Goal: Transaction & Acquisition: Book appointment/travel/reservation

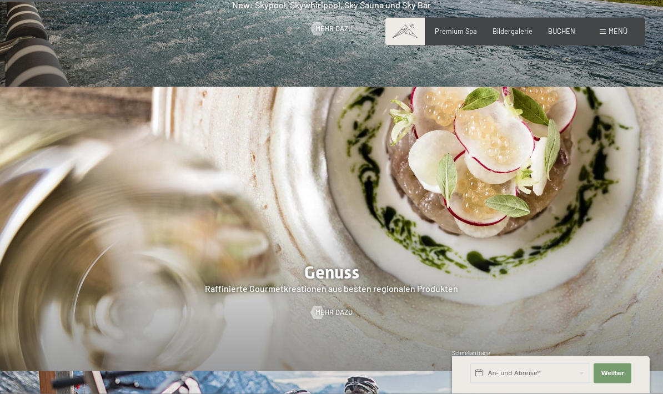
scroll to position [1460, 0]
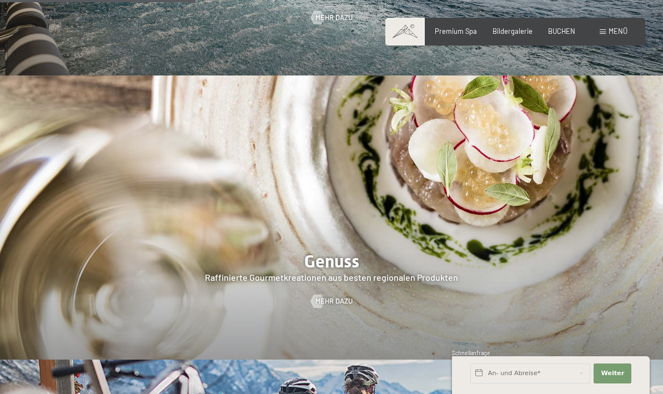
click at [554, 33] on span "BUCHEN" at bounding box center [561, 31] width 27 height 9
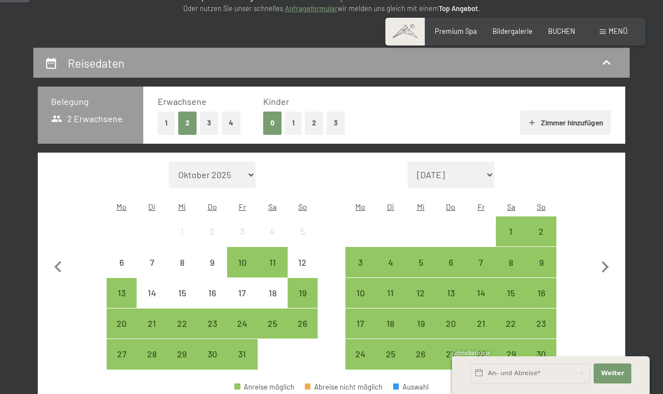
scroll to position [165, 0]
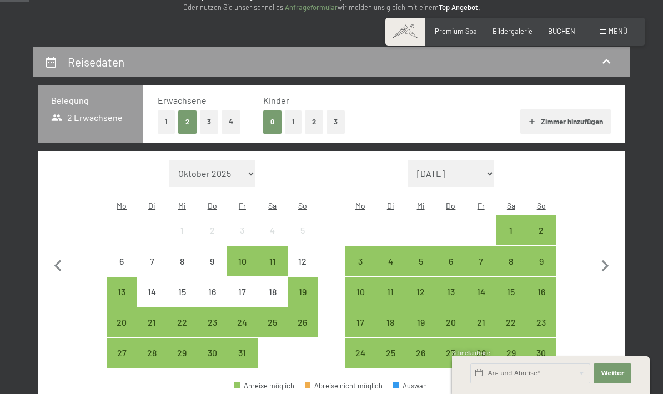
click at [309, 128] on button "2" at bounding box center [314, 121] width 18 height 23
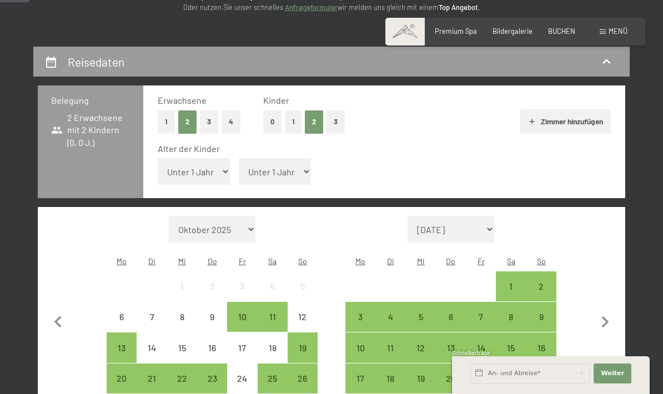
click at [615, 311] on icon "button" at bounding box center [605, 322] width 23 height 23
select select "[DATE]"
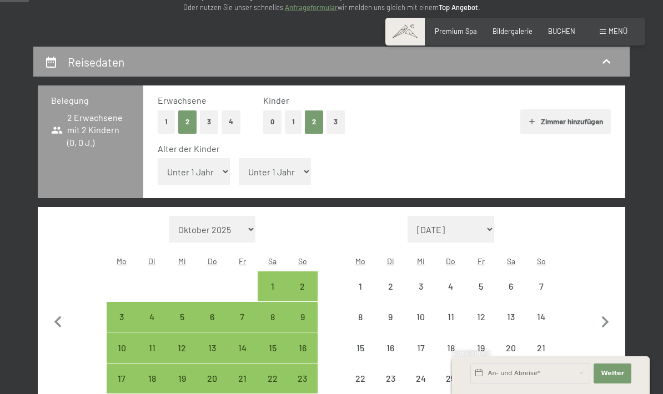
click at [614, 311] on icon "button" at bounding box center [605, 322] width 23 height 23
select select "[DATE]"
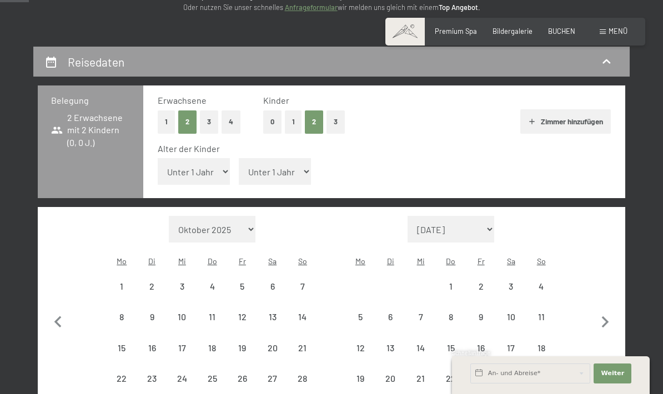
click at [603, 316] on icon "button" at bounding box center [605, 322] width 7 height 12
click at [602, 311] on icon "button" at bounding box center [605, 322] width 23 height 23
click at [604, 307] on button "button" at bounding box center [605, 335] width 23 height 239
select select "[DATE]"
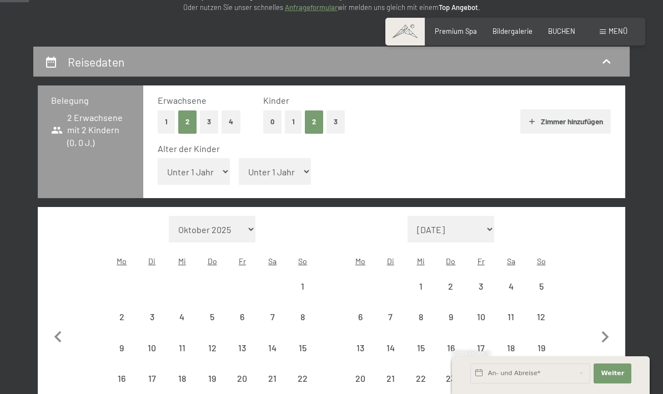
click at [603, 306] on button "button" at bounding box center [605, 335] width 23 height 239
select select "[DATE]"
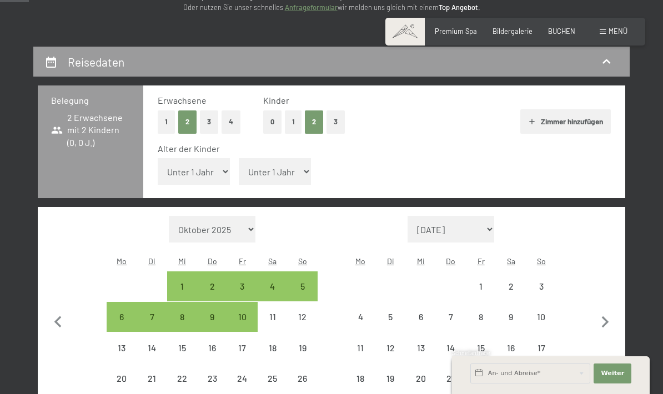
select select "[DATE]"
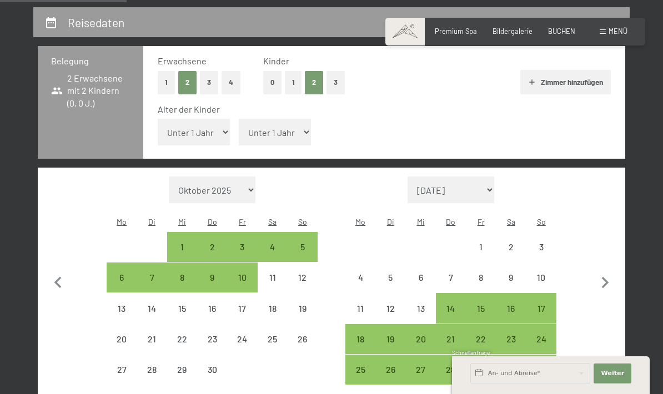
scroll to position [203, 0]
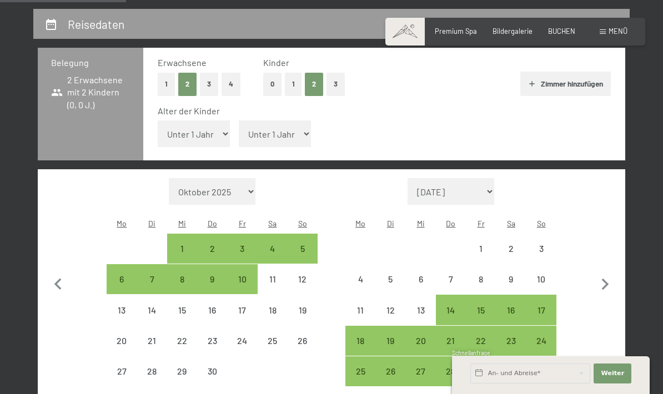
click at [515, 336] on div "23" at bounding box center [511, 350] width 28 height 28
select select "[DATE]"
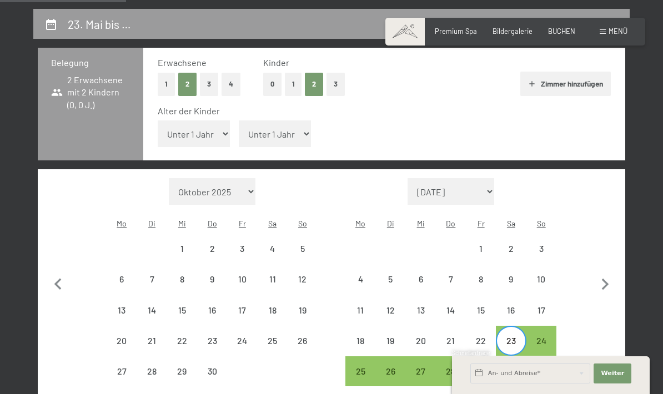
click at [511, 367] on div "30" at bounding box center [511, 381] width 28 height 28
select select "[DATE]"
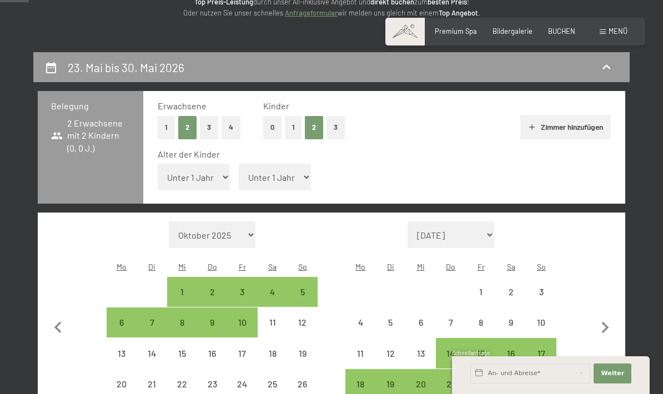
scroll to position [159, 0]
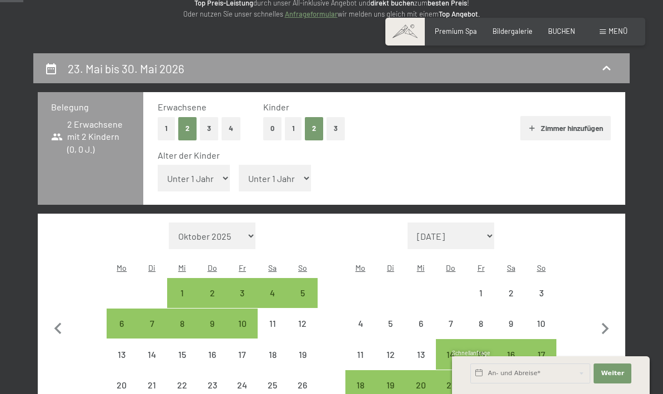
click at [214, 174] on select "Unter 1 Jahr 1 Jahr 2 Jahre 3 Jahre 4 Jahre 5 Jahre 6 Jahre 7 Jahre 8 Jahre 9 J…" at bounding box center [194, 178] width 72 height 27
select select "7"
select select "[DATE]"
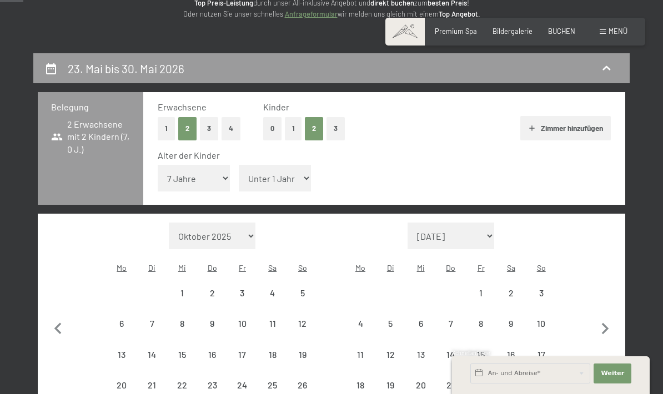
select select "[DATE]"
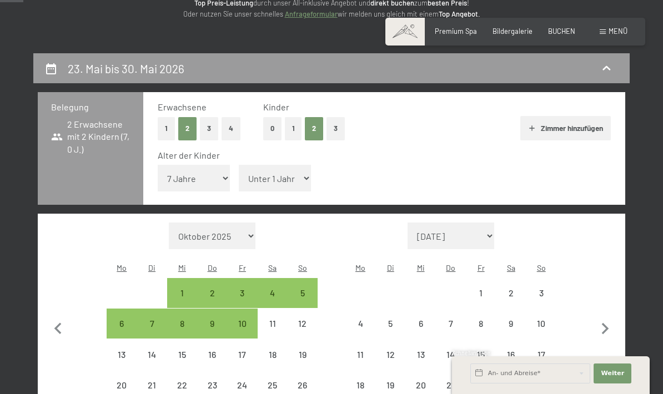
click at [247, 178] on select "Unter 1 Jahr 1 Jahr 2 Jahre 3 Jahre 4 Jahre 5 Jahre 6 Jahre 7 Jahre 8 Jahre 9 J…" at bounding box center [275, 178] width 72 height 27
select select "[DATE]"
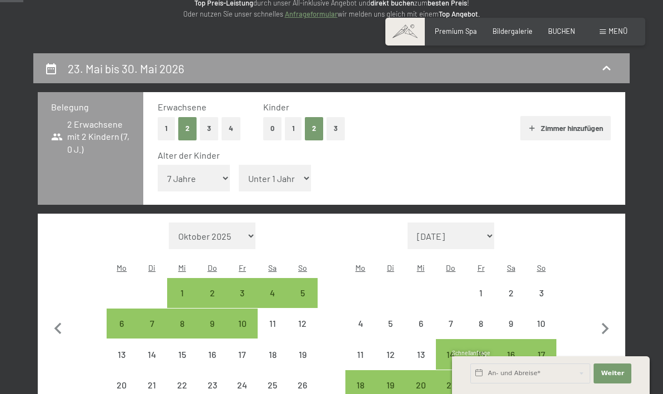
select select "4"
select select "[DATE]"
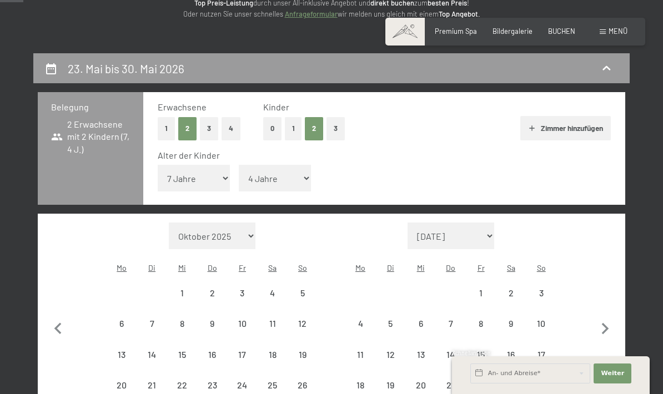
select select "[DATE]"
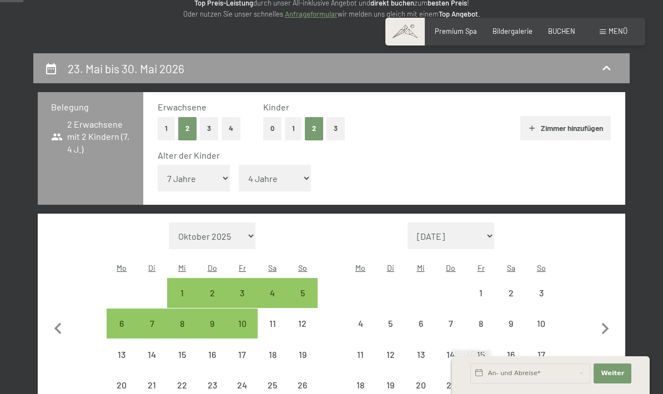
select select "[DATE]"
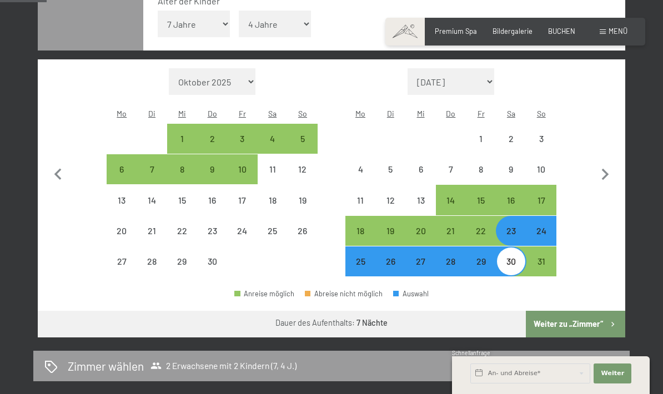
scroll to position [321, 0]
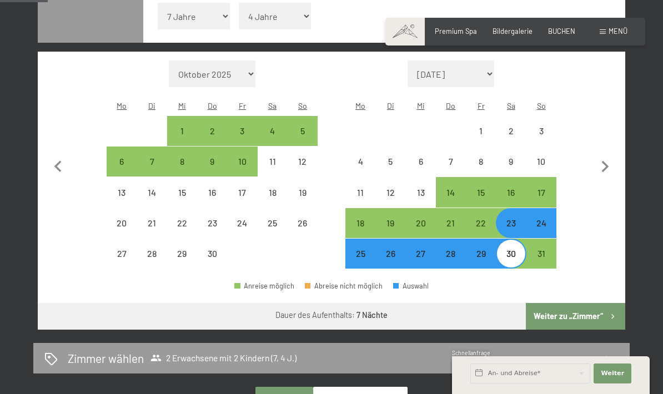
click at [594, 303] on button "Weiter zu „Zimmer“" at bounding box center [575, 316] width 99 height 27
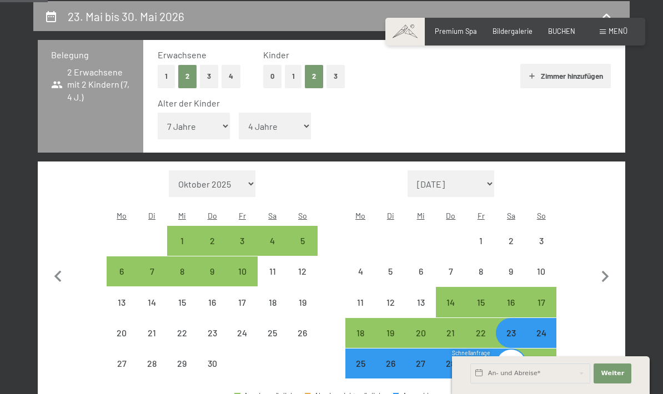
select select "[DATE]"
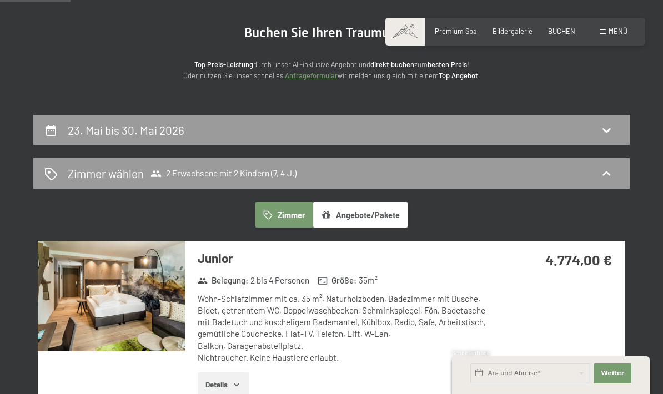
scroll to position [0, 0]
